Goal: Task Accomplishment & Management: Complete application form

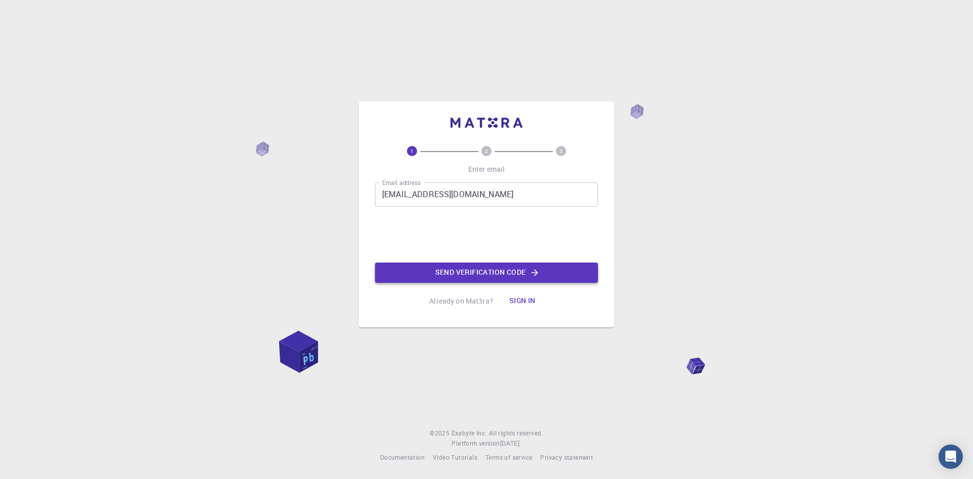
click at [458, 274] on button "Send verification code" at bounding box center [486, 273] width 223 height 20
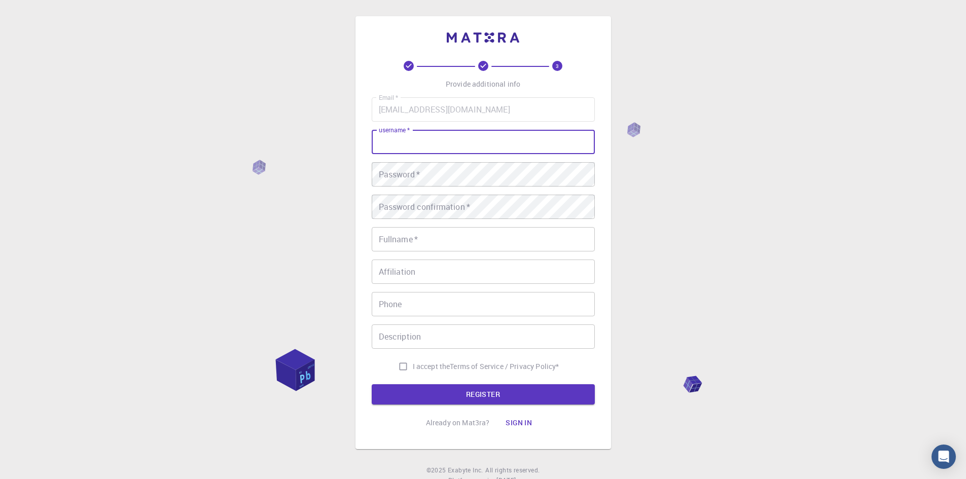
click at [418, 152] on input "username   *" at bounding box center [483, 142] width 223 height 24
type input "[PERSON_NAME]"
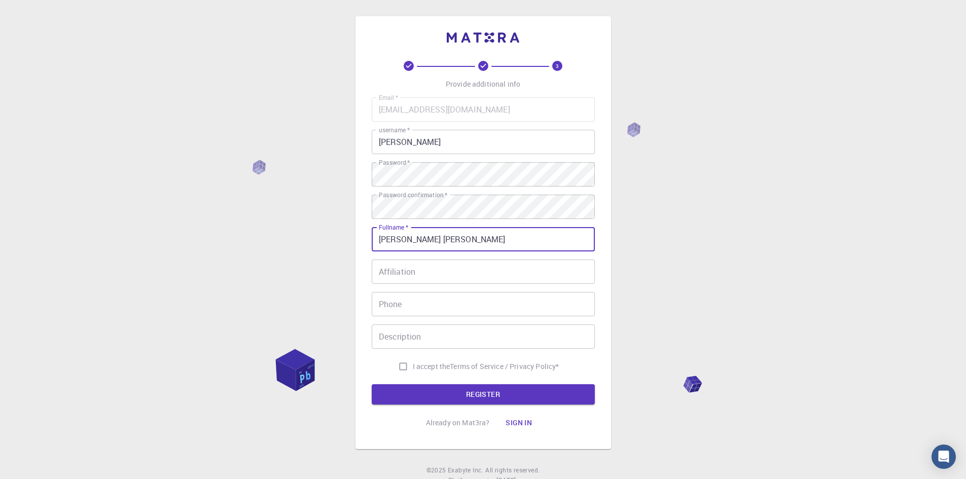
type input "[PERSON_NAME] [PERSON_NAME]"
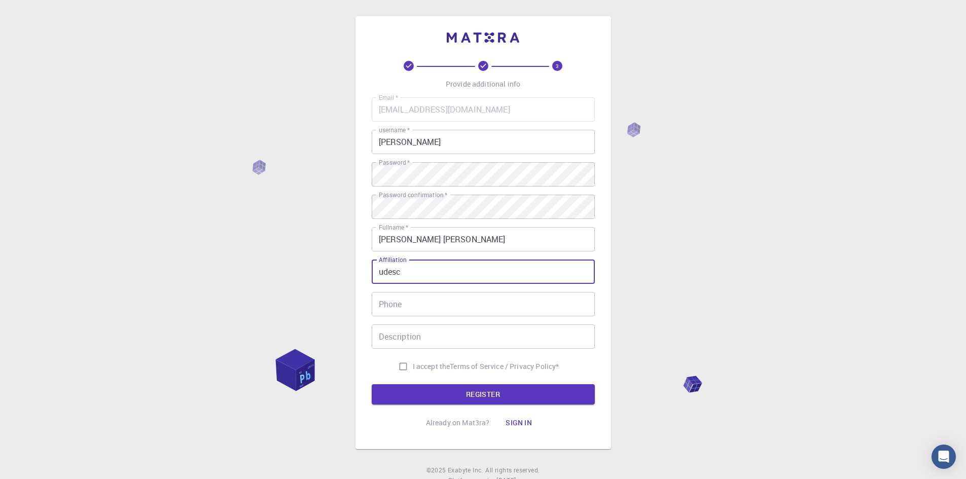
type input "udesc"
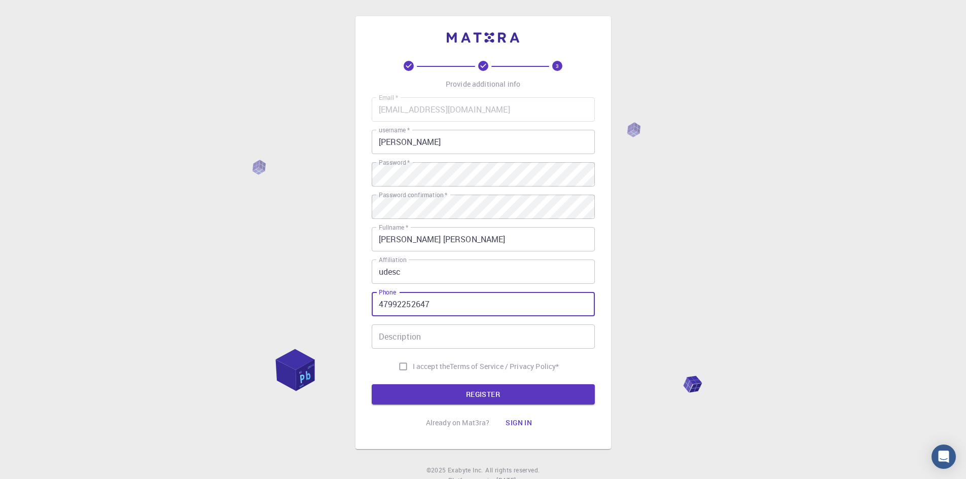
type input "47992252647"
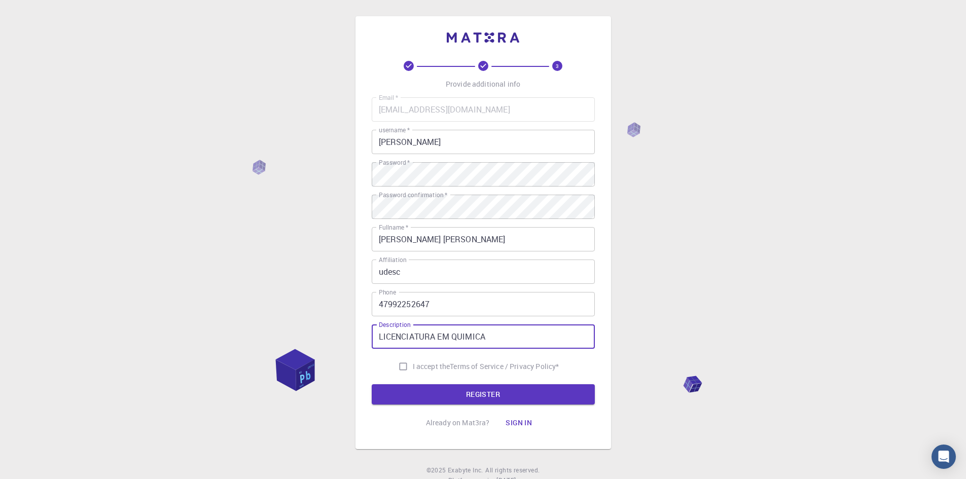
type input "LICENCIATURA EM QUIMICA"
click at [393, 367] on input "I accept the Terms of Service / Privacy Policy *" at bounding box center [402, 366] width 19 height 19
drag, startPoint x: 398, startPoint y: 367, endPoint x: 415, endPoint y: 388, distance: 26.4
click at [399, 369] on input "I accept the Terms of Service / Privacy Policy *" at bounding box center [402, 366] width 19 height 19
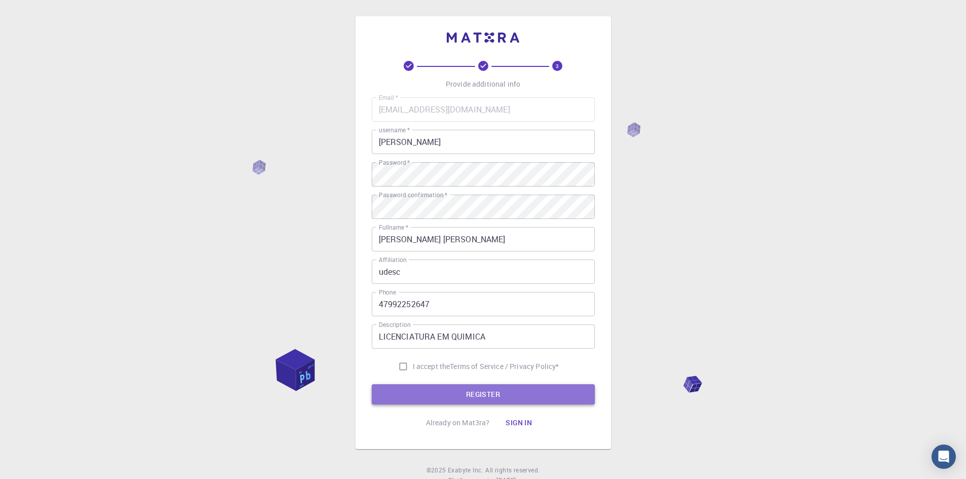
click at [447, 400] on button "REGISTER" at bounding box center [483, 394] width 223 height 20
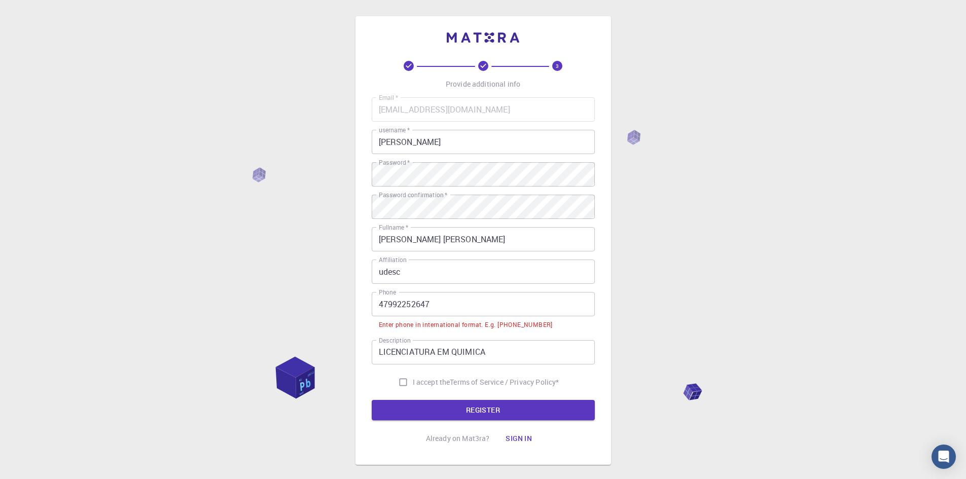
click at [409, 379] on input "I accept the Terms of Service / Privacy Policy *" at bounding box center [402, 382] width 19 height 19
checkbox input "true"
click at [375, 306] on input "47992252647" at bounding box center [483, 304] width 223 height 24
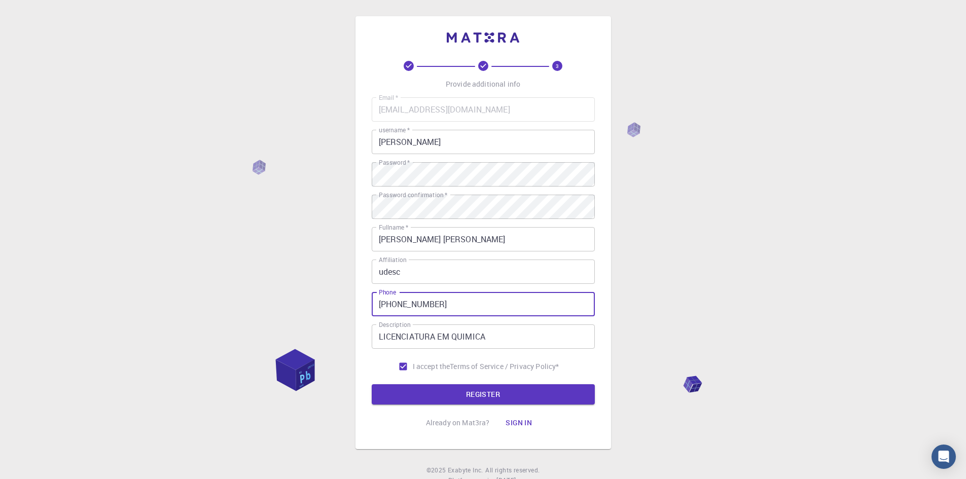
type input "[PHONE_NUMBER]"
click at [372, 384] on button "REGISTER" at bounding box center [483, 394] width 223 height 20
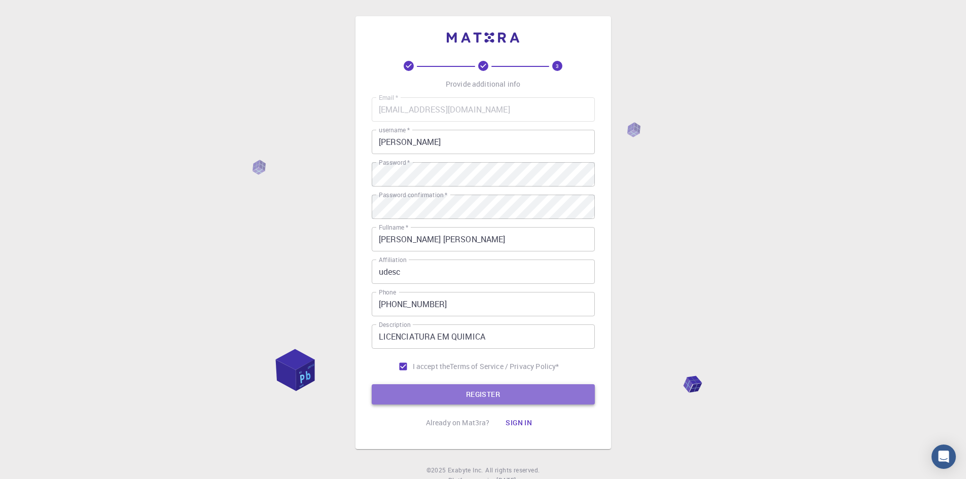
click at [461, 390] on button "REGISTER" at bounding box center [483, 394] width 223 height 20
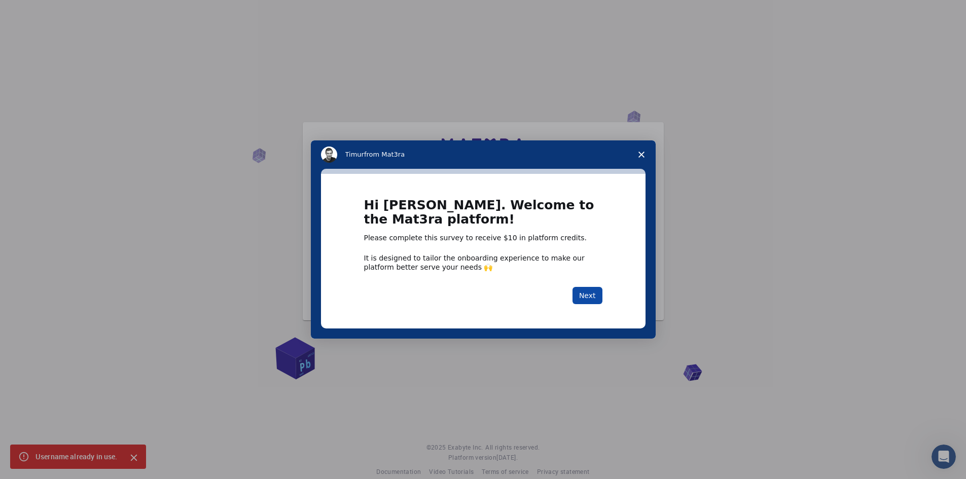
click at [598, 298] on button "Next" at bounding box center [587, 295] width 30 height 17
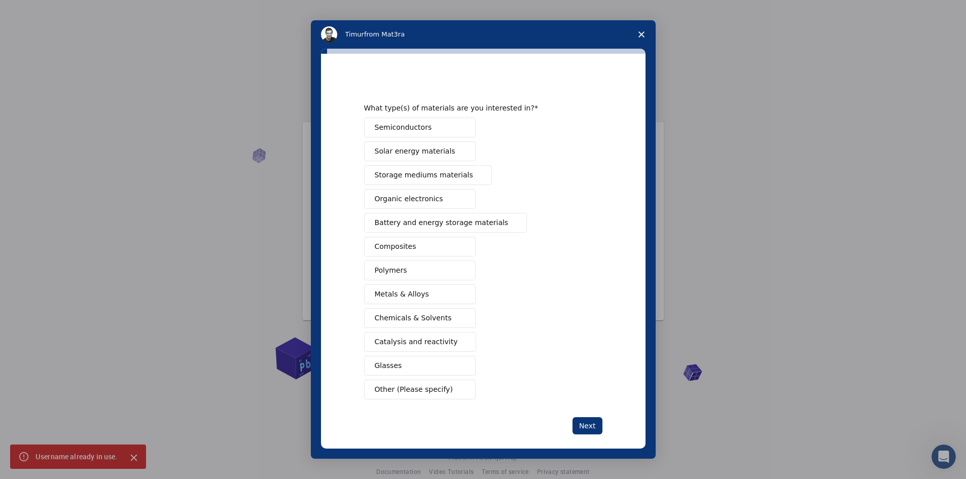
click at [642, 35] on polygon "Close survey" at bounding box center [641, 34] width 6 height 6
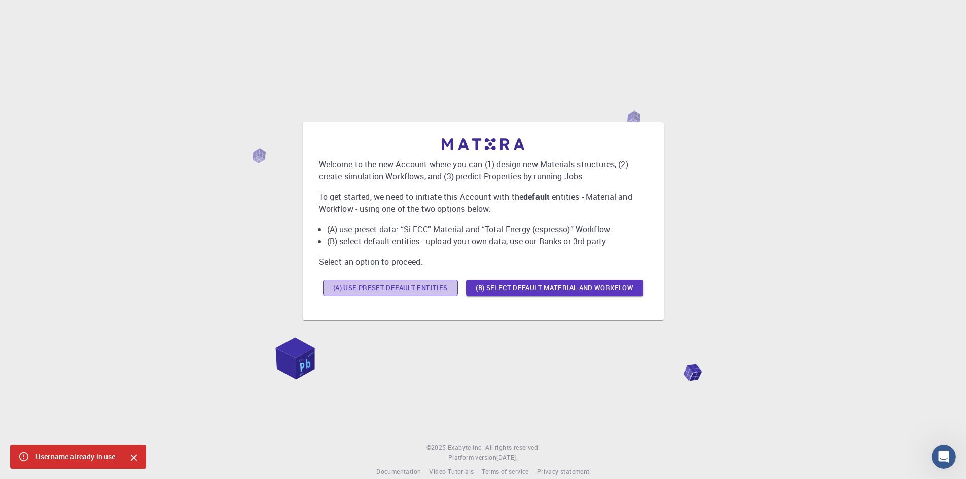
click at [431, 291] on button "(A) Use preset default entities" at bounding box center [390, 288] width 135 height 16
